Goal: Contribute content

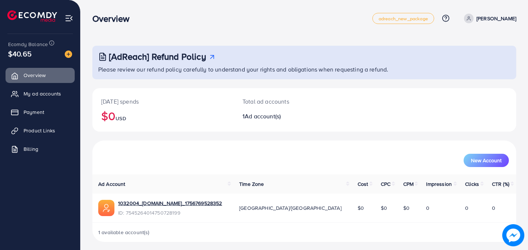
scroll to position [4, 0]
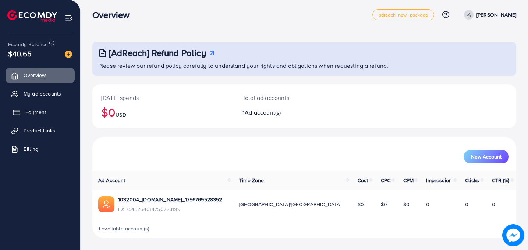
click at [45, 117] on link "Payment" at bounding box center [40, 112] width 69 height 15
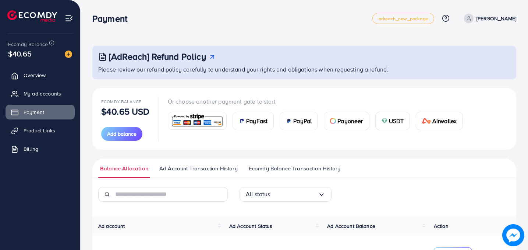
click at [59, 84] on ul "Overview My ad accounts Payment Product Links Billing" at bounding box center [40, 114] width 80 height 99
click at [51, 92] on span "My ad accounts" at bounding box center [44, 93] width 38 height 7
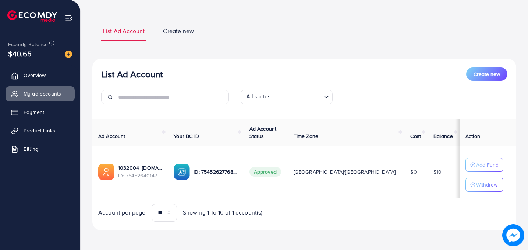
scroll to position [35, 0]
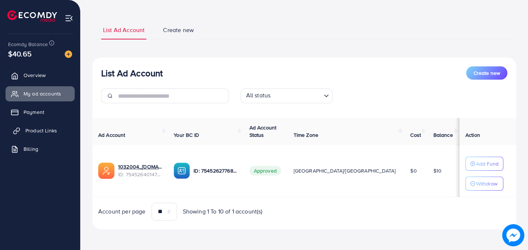
click at [50, 129] on span "Product Links" at bounding box center [41, 130] width 32 height 7
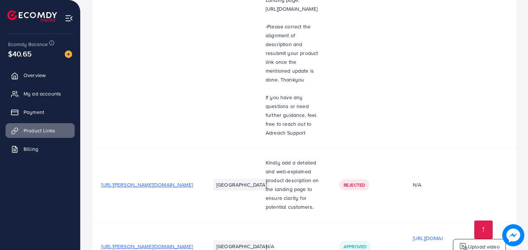
scroll to position [272, 0]
click at [180, 242] on span "[URL][PERSON_NAME][DOMAIN_NAME]" at bounding box center [147, 245] width 92 height 7
click at [467, 242] on img at bounding box center [463, 246] width 9 height 9
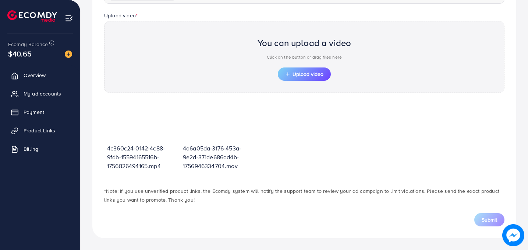
scroll to position [234, 0]
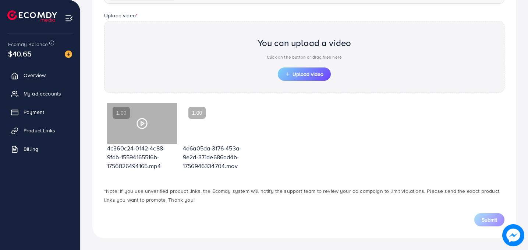
click at [140, 121] on icon at bounding box center [142, 123] width 12 height 12
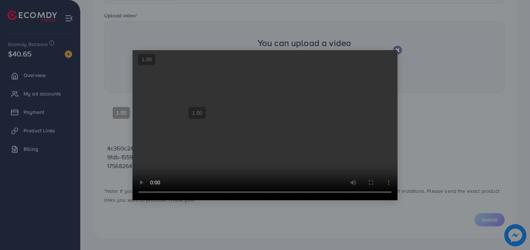
click at [395, 54] on video at bounding box center [265, 125] width 265 height 150
click at [398, 50] on icon at bounding box center [398, 50] width 6 height 6
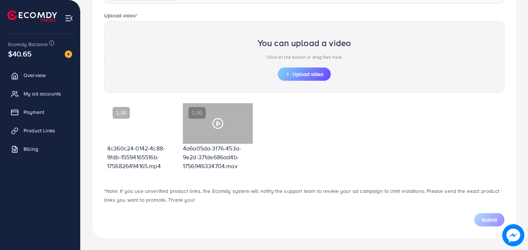
click at [218, 123] on icon at bounding box center [218, 123] width 12 height 12
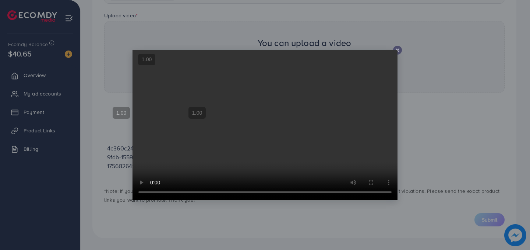
click at [396, 50] on video at bounding box center [265, 125] width 265 height 150
click at [396, 51] on video at bounding box center [265, 125] width 265 height 150
click at [401, 49] on div at bounding box center [397, 50] width 9 height 9
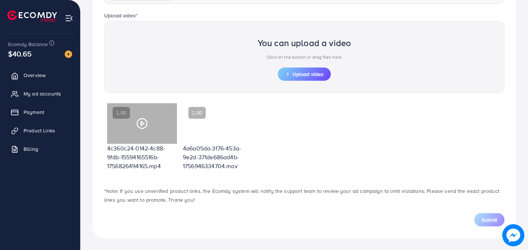
click at [140, 123] on icon at bounding box center [142, 123] width 12 height 12
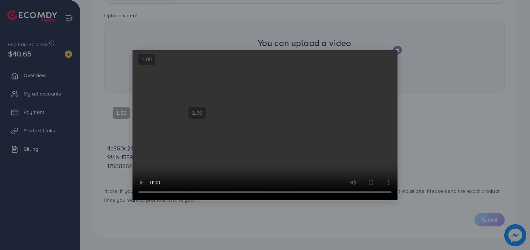
click at [400, 52] on icon at bounding box center [398, 50] width 6 height 6
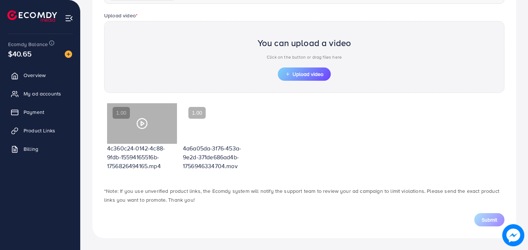
click at [141, 124] on polygon at bounding box center [142, 123] width 3 height 4
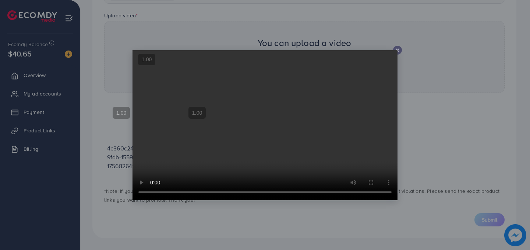
click at [396, 49] on icon at bounding box center [398, 50] width 6 height 6
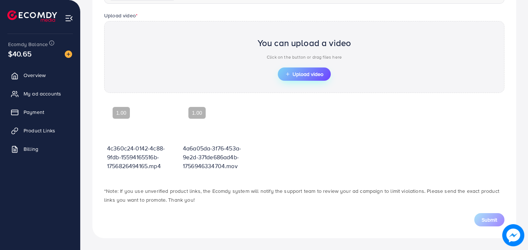
click at [303, 75] on span "Upload video" at bounding box center [304, 73] width 38 height 5
